Goal: Task Accomplishment & Management: Use online tool/utility

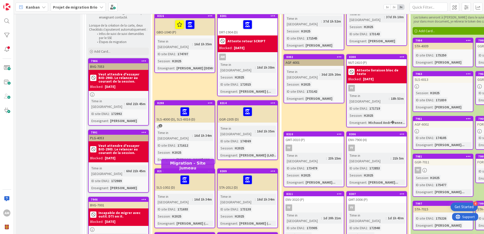
scroll to position [51, 0]
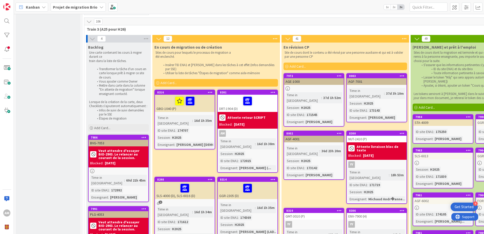
click at [162, 99] on div at bounding box center [184, 101] width 57 height 11
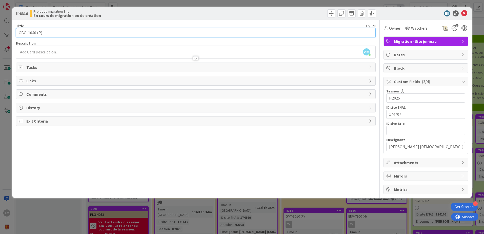
drag, startPoint x: 35, startPoint y: 32, endPoint x: 7, endPoint y: 33, distance: 28.1
click at [7, 33] on div "ID 8316 Projet de migration Brio En cours de migration ou de création Title 12 …" at bounding box center [242, 117] width 484 height 234
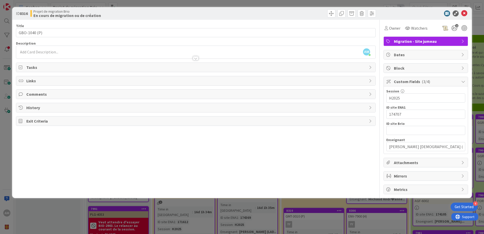
click at [284, 169] on div "Title 12 / 128 GBO-1040 (P) Description AM [PERSON_NAME] just joined Owner Watc…" at bounding box center [195, 107] width 359 height 174
click at [391, 28] on span "Owner" at bounding box center [394, 28] width 11 height 6
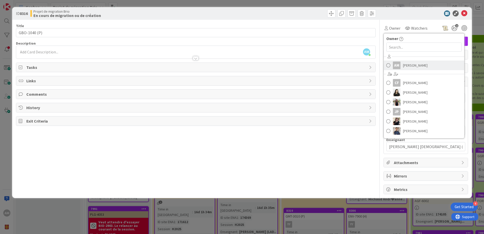
click at [415, 67] on span "[PERSON_NAME]" at bounding box center [415, 65] width 25 height 8
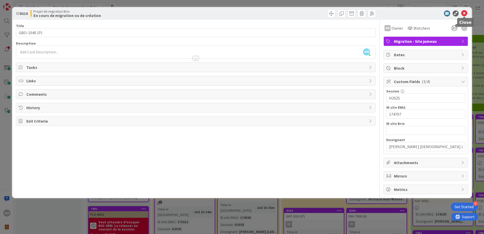
click at [462, 13] on icon at bounding box center [464, 13] width 6 height 6
